Goal: Task Accomplishment & Management: Use online tool/utility

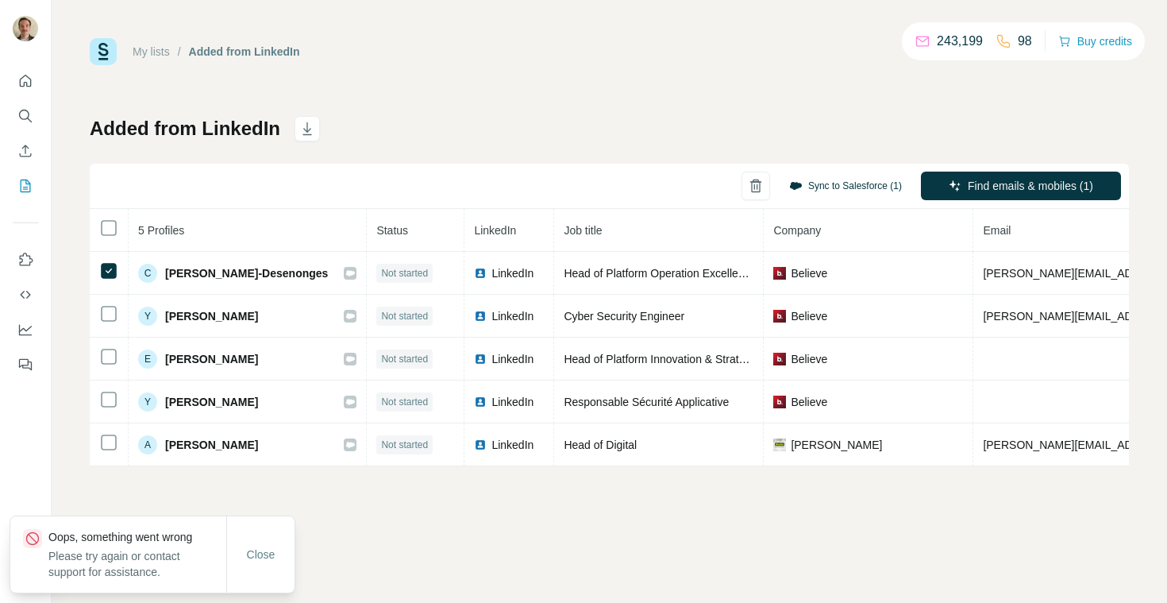
click at [852, 181] on button "Sync to Salesforce (1)" at bounding box center [845, 186] width 135 height 24
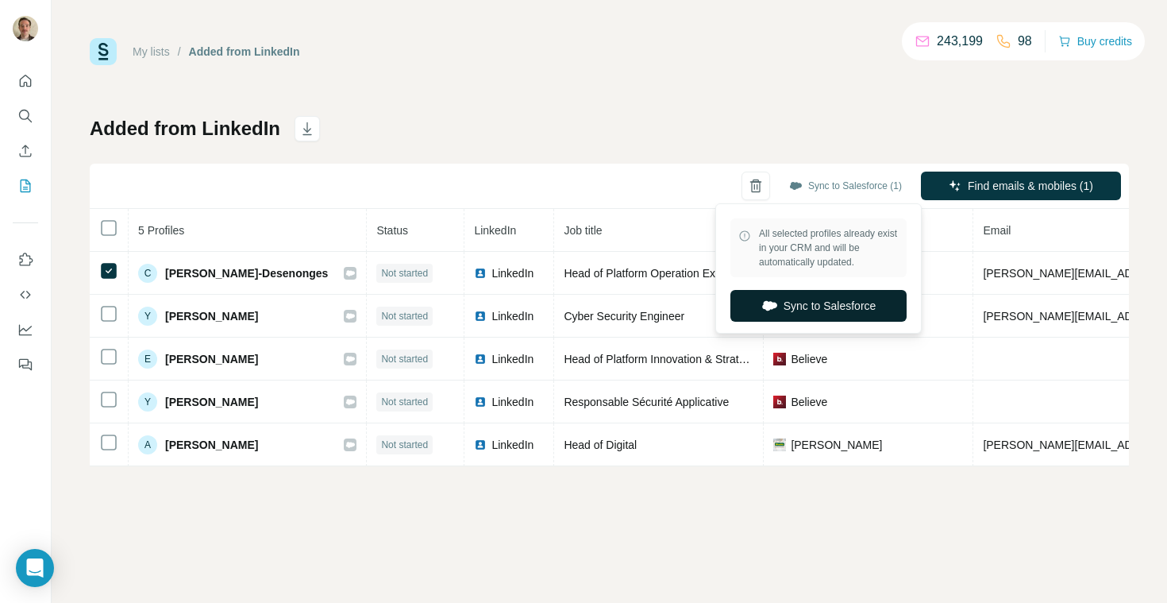
click at [849, 310] on button "Sync to Salesforce" at bounding box center [819, 306] width 176 height 32
